Goal: Use online tool/utility: Utilize a website feature to perform a specific function

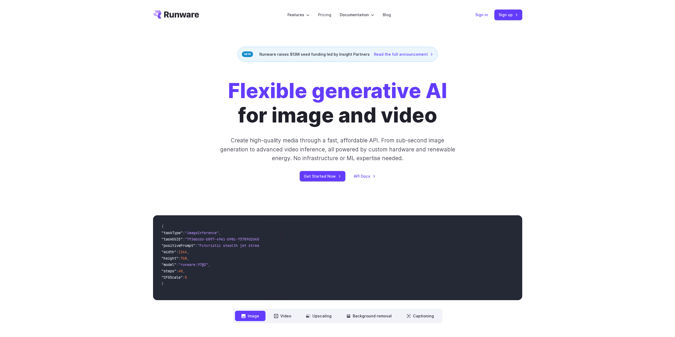
click at [481, 16] on link "Sign in" at bounding box center [481, 15] width 13 height 6
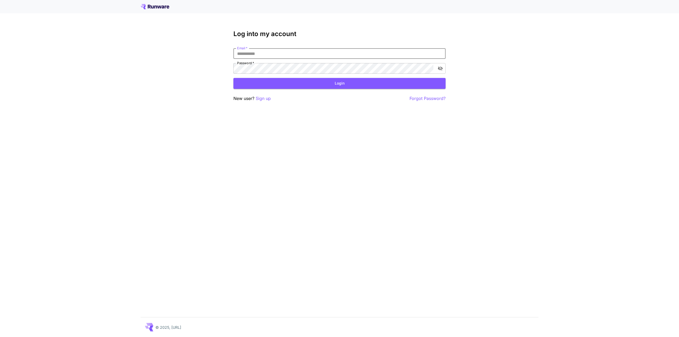
click at [278, 55] on input "Email   *" at bounding box center [339, 53] width 212 height 11
type input "**********"
click at [343, 82] on button "Login" at bounding box center [339, 83] width 212 height 11
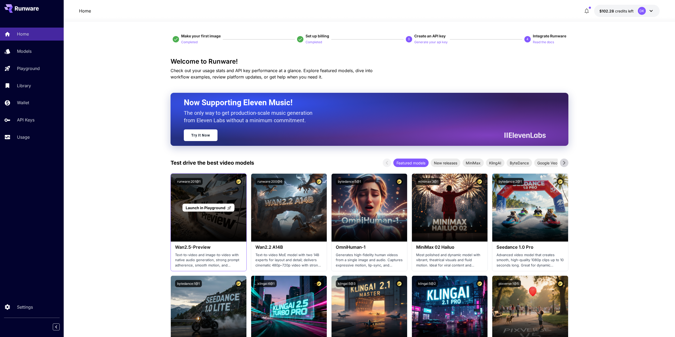
click at [204, 225] on div "Launch in Playground" at bounding box center [209, 208] width 76 height 68
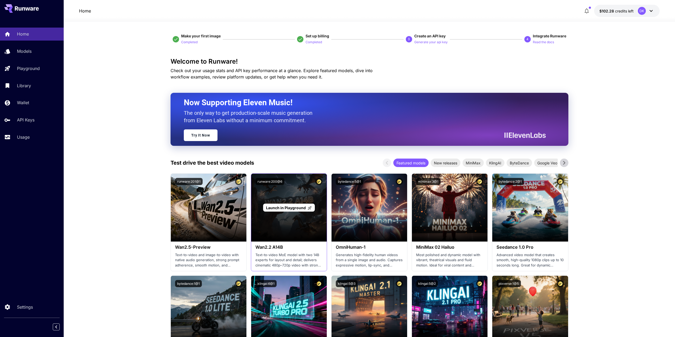
click at [290, 223] on div "Launch in Playground" at bounding box center [289, 208] width 76 height 68
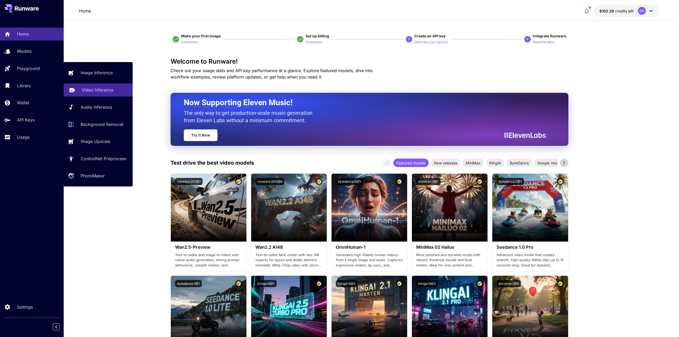
click at [92, 91] on p "Video Inference" at bounding box center [98, 90] width 32 height 6
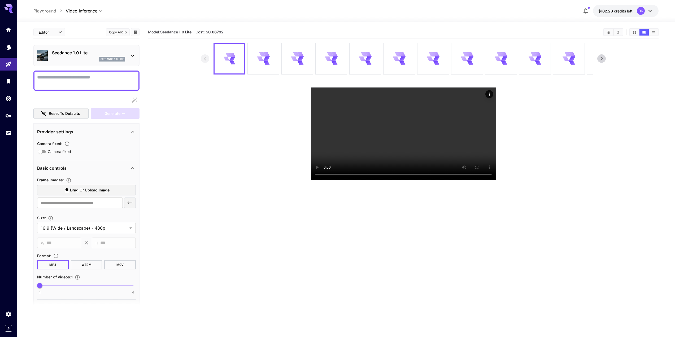
click at [129, 55] on div "Seedance 1.0 Lite seedance_1_0_lite" at bounding box center [86, 55] width 99 height 16
